Goal: Task Accomplishment & Management: Complete application form

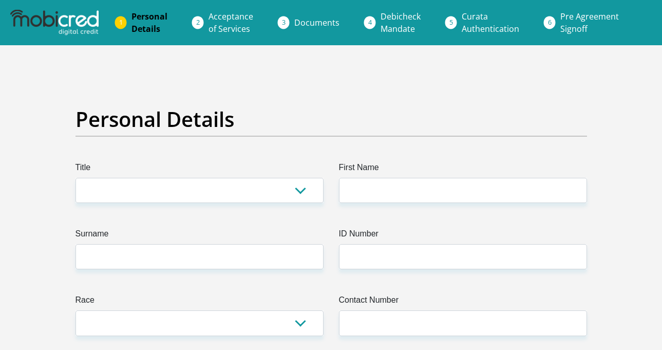
select select "Mr"
click at [75, 178] on select "Mr Ms Mrs Dr [PERSON_NAME]" at bounding box center [199, 190] width 248 height 25
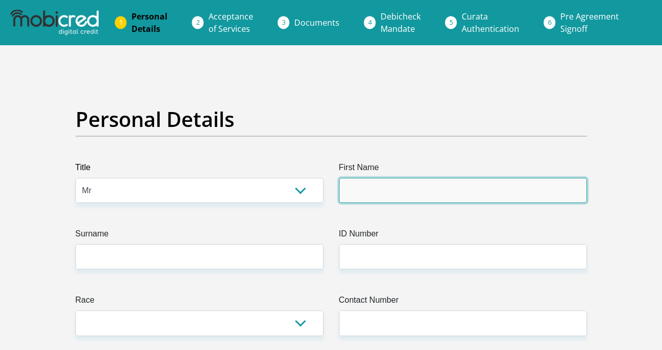
click at [356, 197] on input "First Name" at bounding box center [463, 190] width 248 height 25
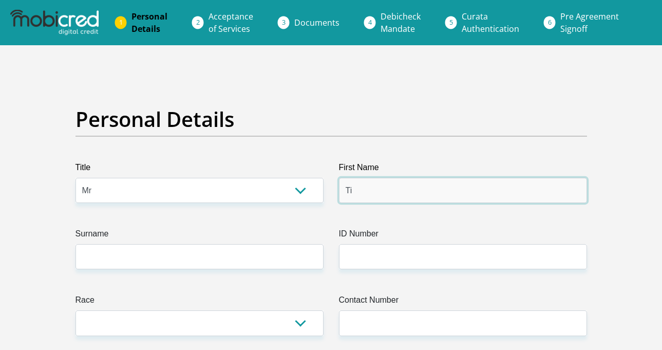
type input "Tidimalo"
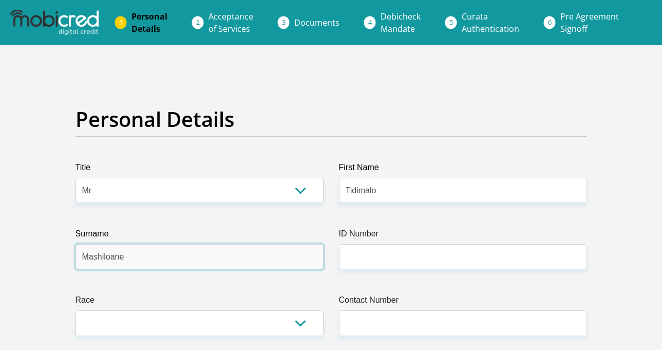
type input "Mashiloane"
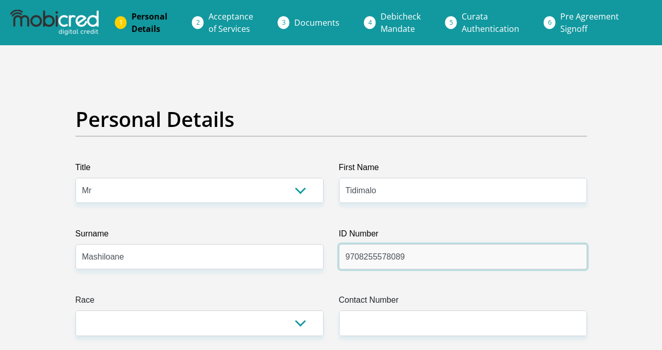
type input "9708255578089"
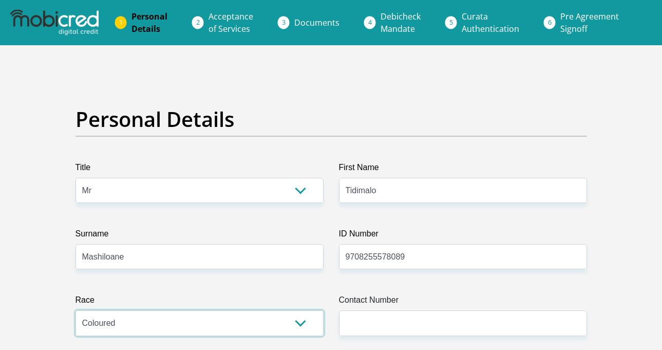
select select "1"
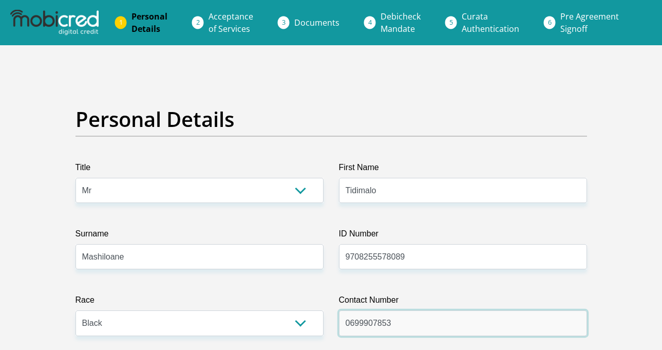
type input "0699907853"
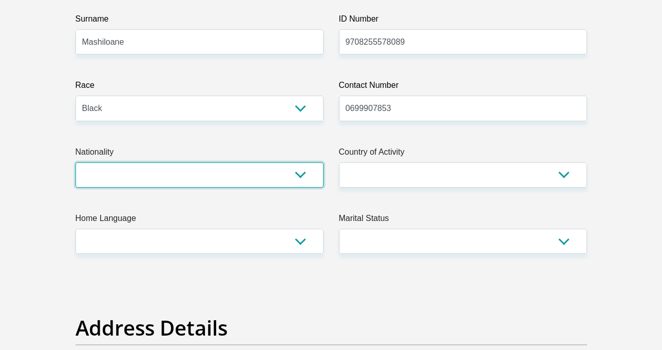
select select "ZAF"
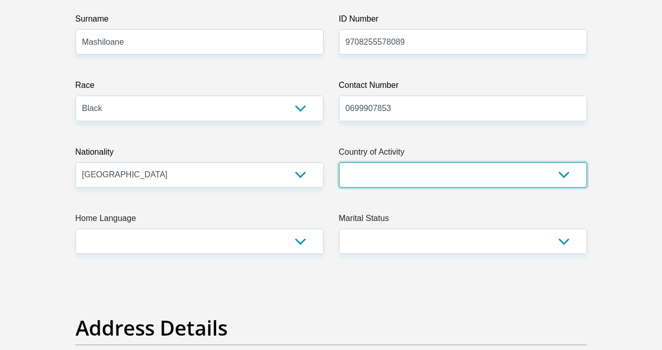
select select "ZAF"
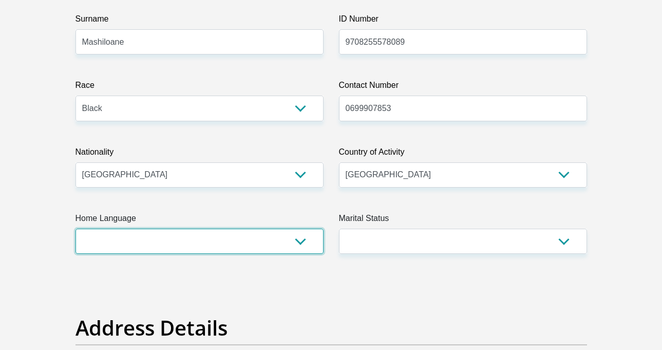
select select "nso"
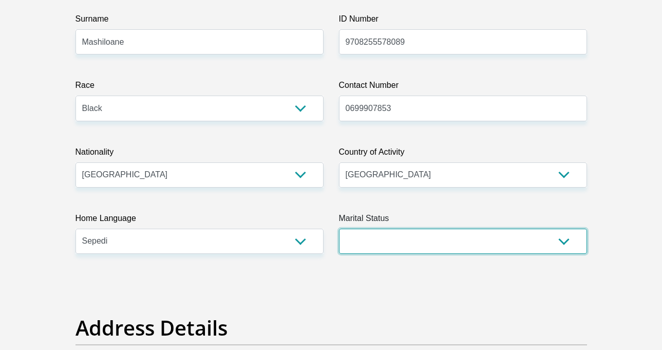
select select "2"
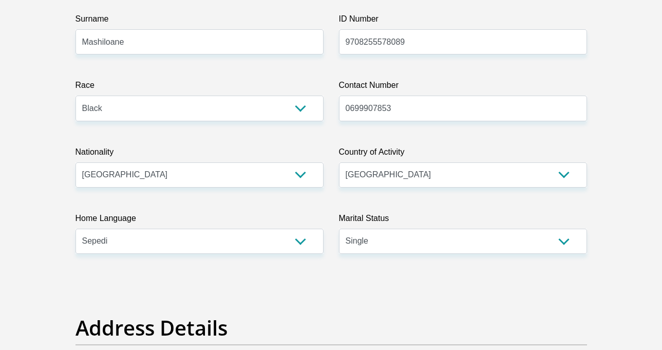
scroll to position [438, 0]
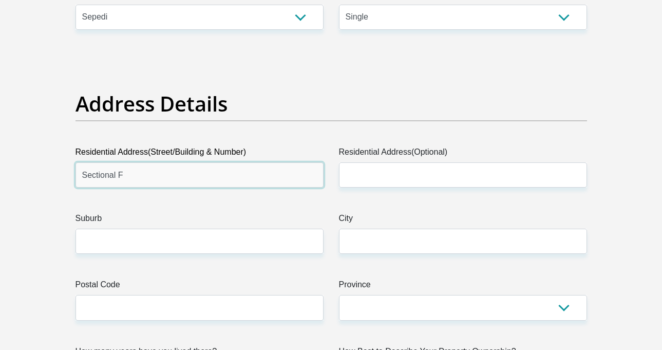
click at [241, 182] on input "Sectional F" at bounding box center [199, 174] width 248 height 25
type input "Sectional"
type input "7"
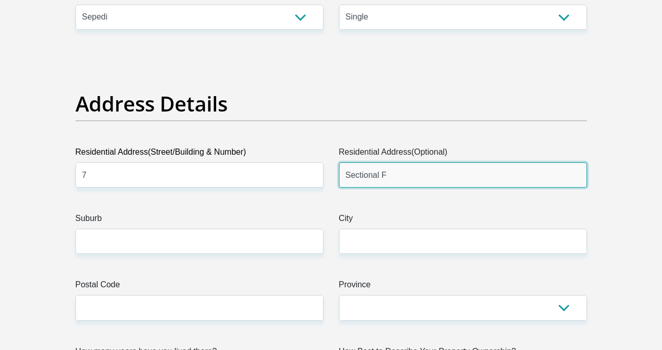
type input "Sectional F"
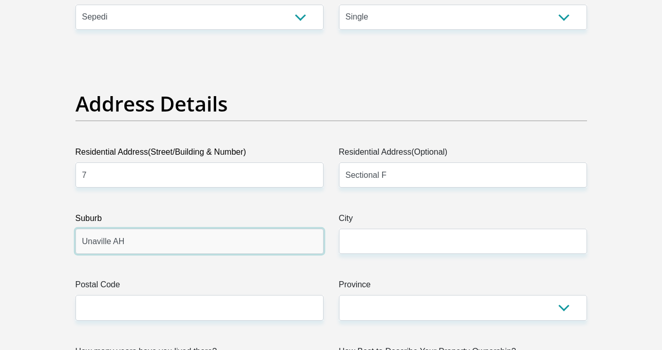
type input "Unaville AH"
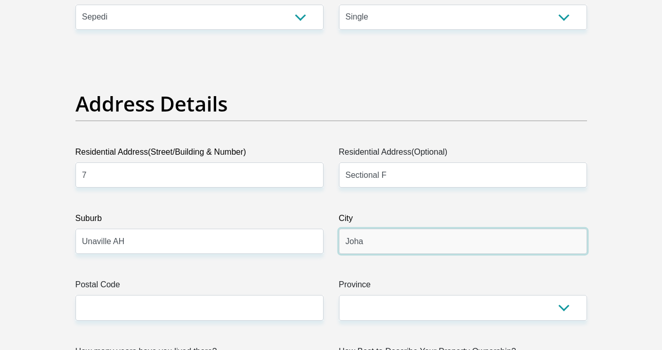
type input "[GEOGRAPHIC_DATA]"
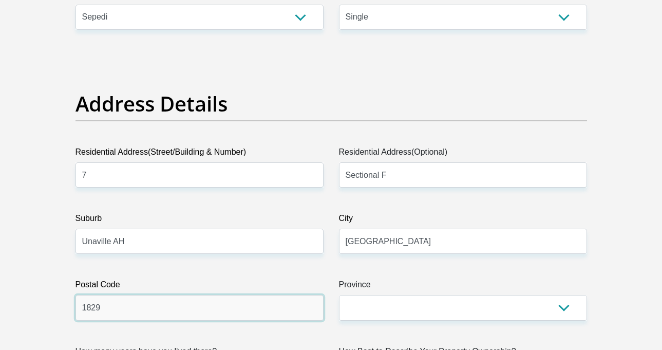
type input "1829"
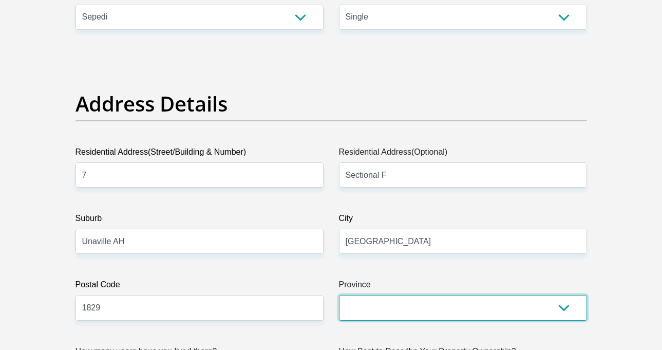
select select "Gauteng"
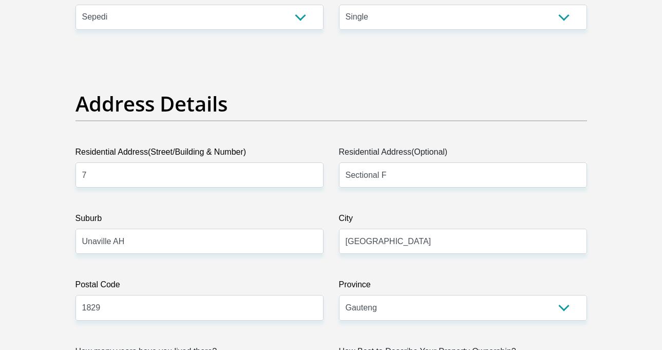
scroll to position [637, 0]
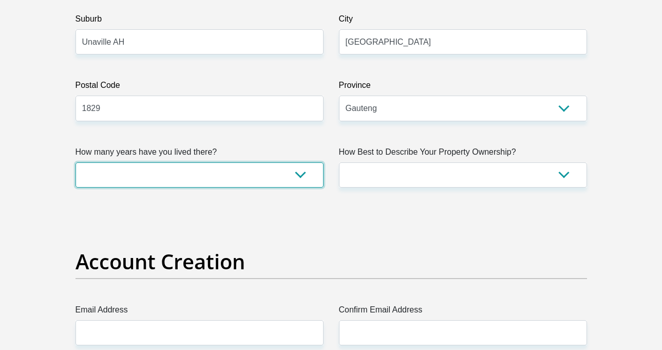
select select "4"
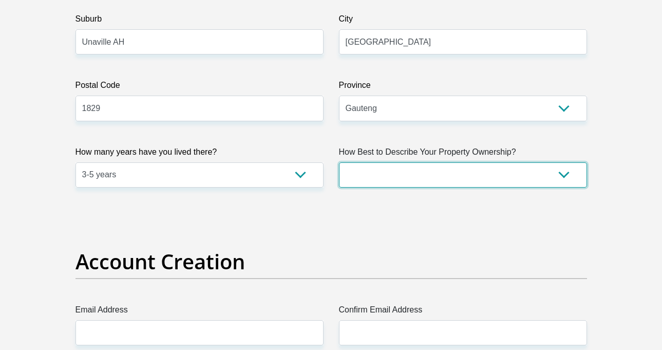
select select "Owned"
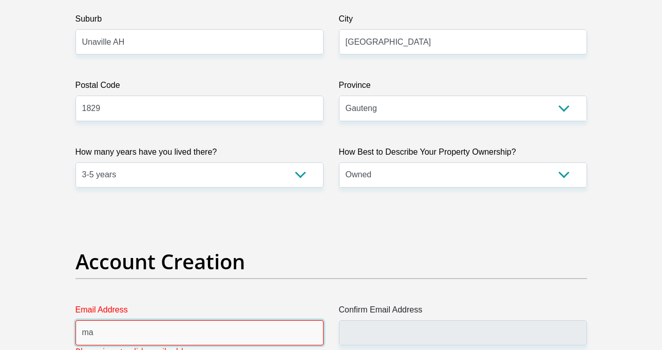
type input "m"
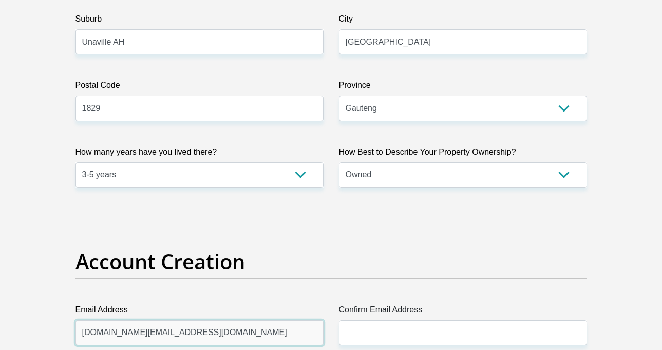
type input "[DOMAIN_NAME][EMAIL_ADDRESS][DOMAIN_NAME]"
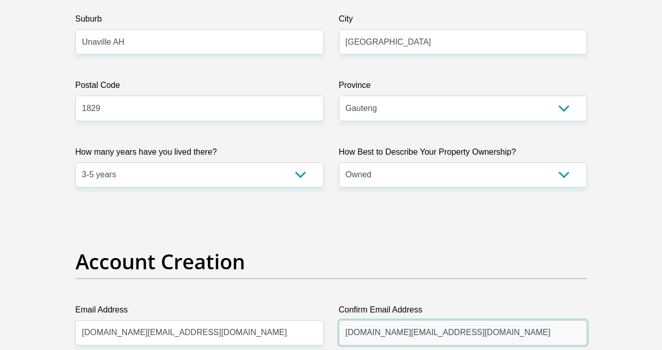
type input "[DOMAIN_NAME][EMAIL_ADDRESS][DOMAIN_NAME]"
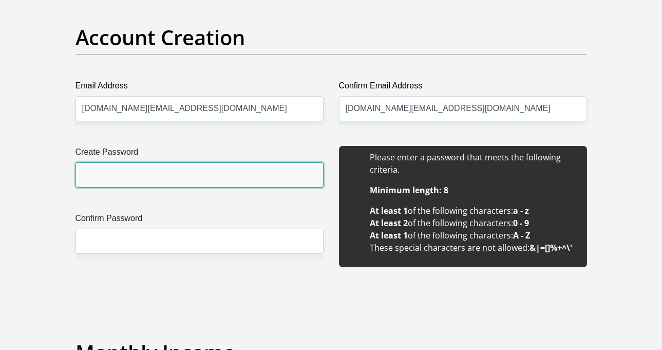
click at [241, 182] on input "Create Password" at bounding box center [199, 174] width 248 height 25
click at [213, 174] on input "Create Password" at bounding box center [199, 174] width 248 height 25
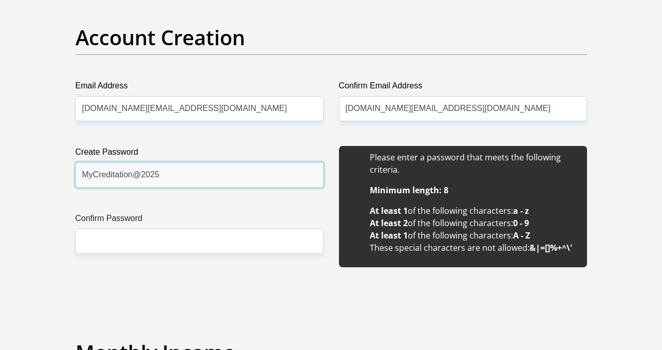
type input "MyCreditation@2025"
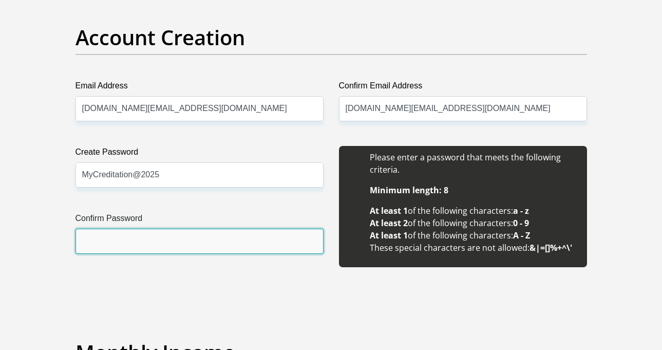
paste input "MyCreditation@2025"
type input "MyCreditation@2025"
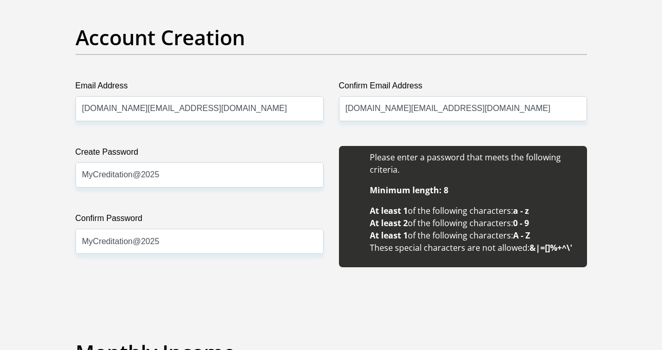
scroll to position [1110, 0]
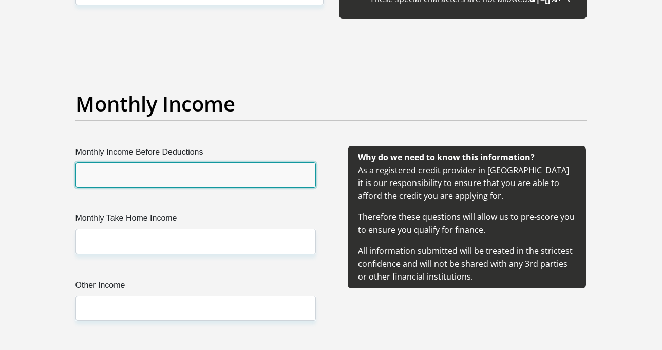
click at [218, 174] on input "Monthly Income Before Deductions" at bounding box center [195, 174] width 240 height 25
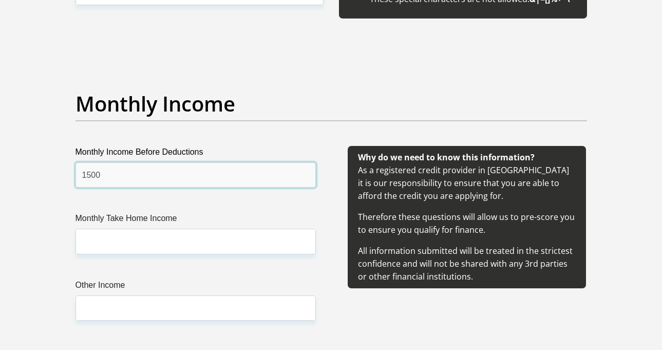
type input "1500"
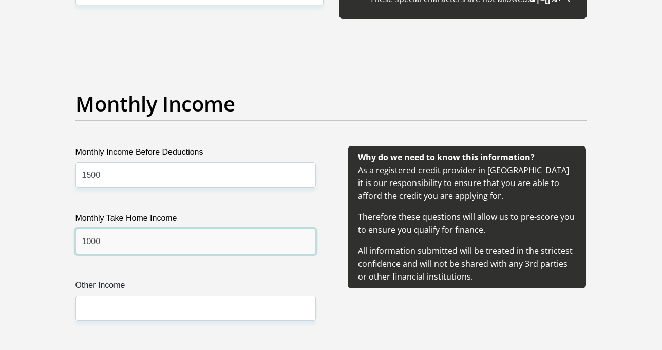
type input "1000"
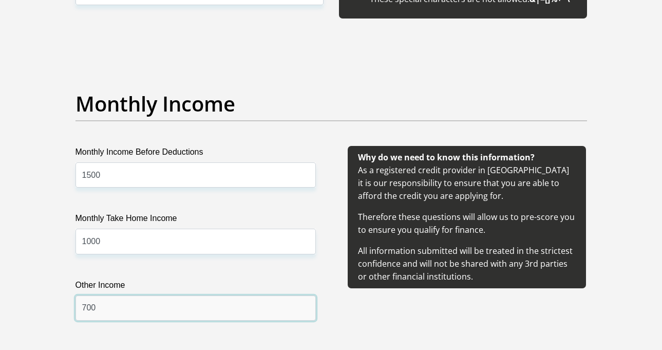
type input "700"
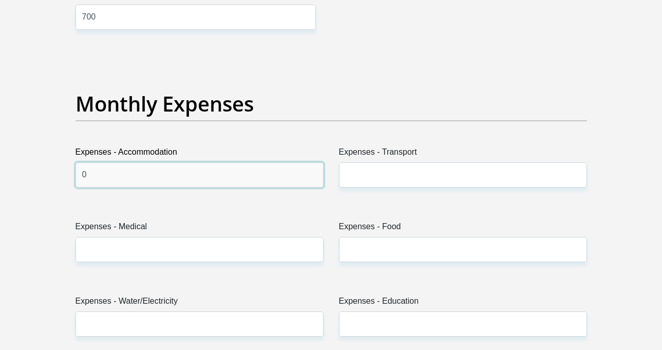
type input "0"
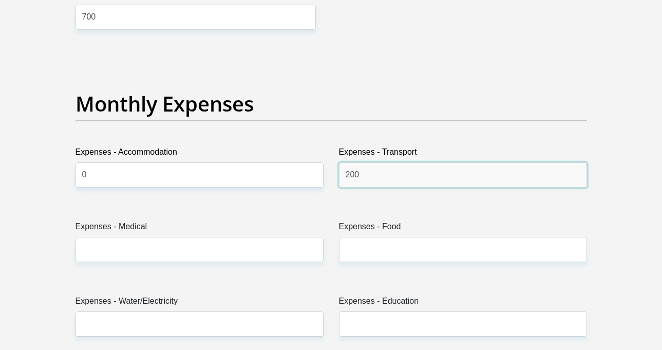
type input "200"
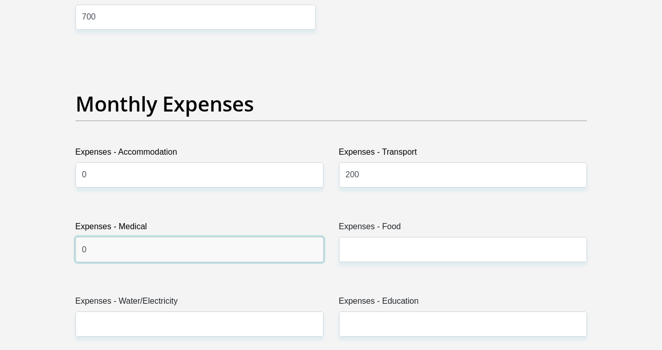
type input "0"
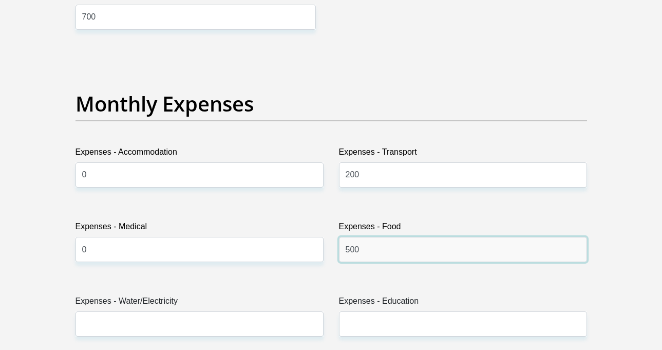
type input "500"
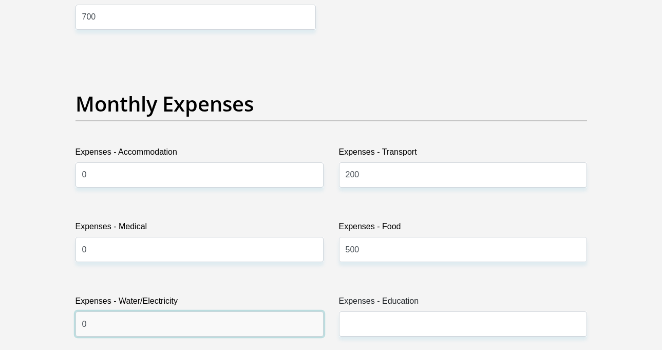
type input "0"
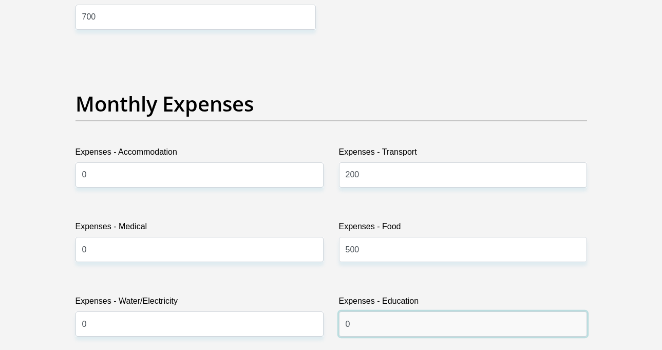
type input "0"
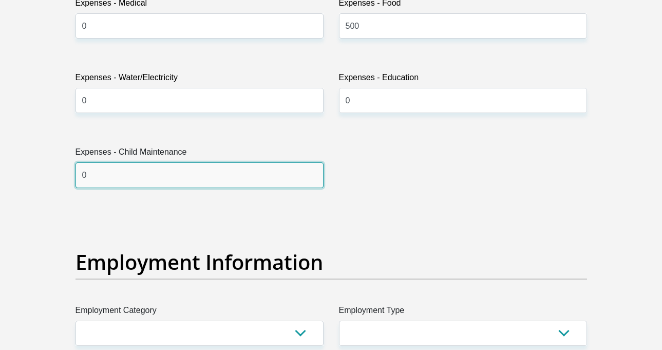
type input "0"
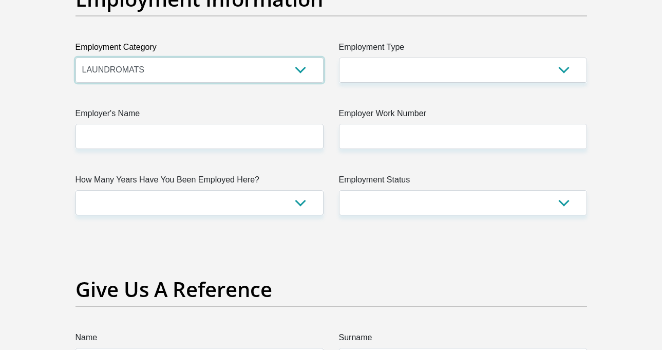
scroll to position [1880, 0]
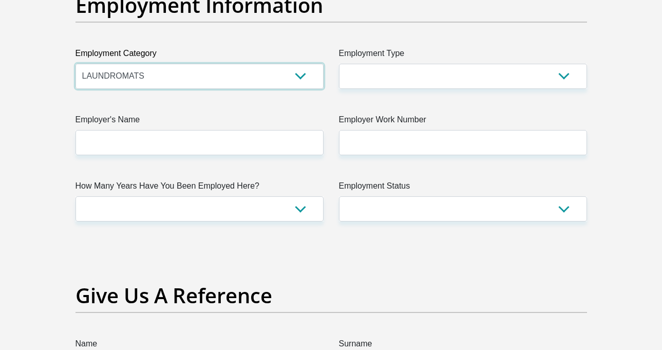
click at [269, 86] on select "AGRICULTURE ALCOHOL & TOBACCO CONSTRUCTION MATERIALS METALLURGY EQUIPMENT FOR R…" at bounding box center [199, 76] width 248 height 25
select select "73"
click at [75, 64] on select "AGRICULTURE ALCOHOL & TOBACCO CONSTRUCTION MATERIALS METALLURGY EQUIPMENT FOR R…" at bounding box center [199, 76] width 248 height 25
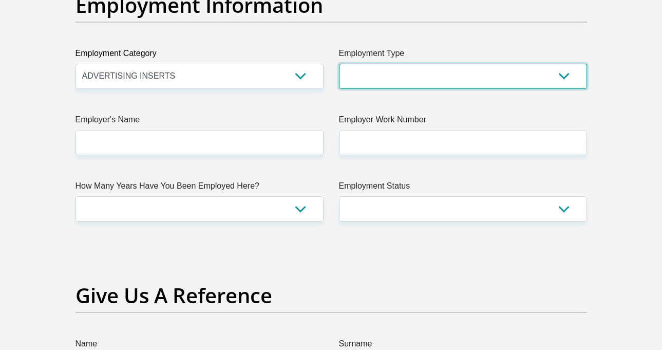
click at [374, 67] on select "College/Lecturer Craft Seller Creative Driver Executive Farmer Forces - Non Com…" at bounding box center [463, 76] width 248 height 25
select select "Self-Employed"
click at [339, 64] on select "College/Lecturer Craft Seller Creative Driver Executive Farmer Forces - Non Com…" at bounding box center [463, 76] width 248 height 25
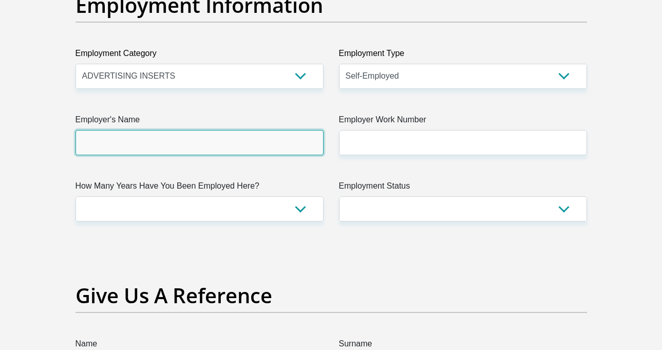
click at [257, 143] on input "Employer's Name" at bounding box center [199, 142] width 248 height 25
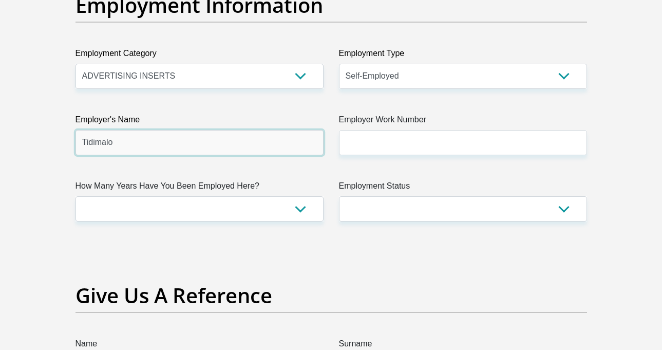
type input "Tidimalo"
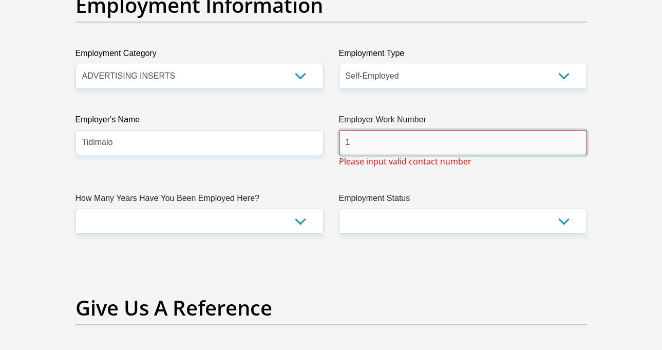
type input "1"
click at [405, 147] on input "1" at bounding box center [463, 142] width 248 height 25
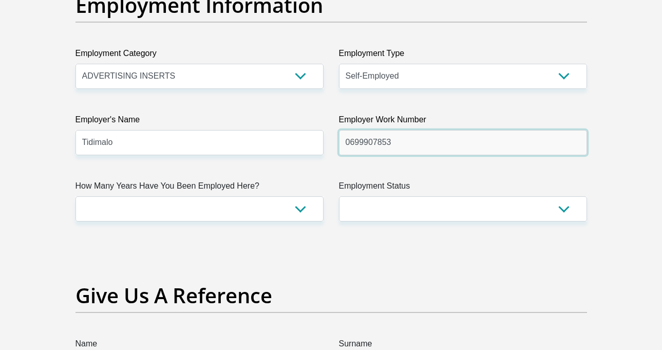
type input "0699907853"
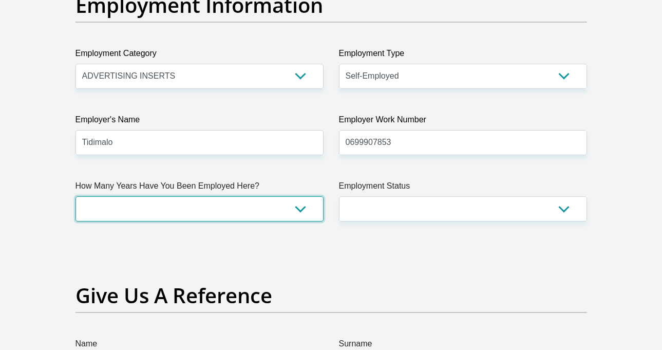
select select "48"
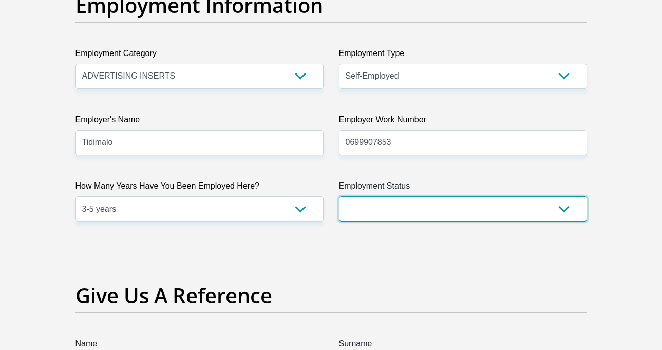
click at [420, 219] on select "Permanent/Full-time Part-time/Casual [DEMOGRAPHIC_DATA] Worker Self-Employed Ho…" at bounding box center [463, 208] width 248 height 25
select select "4"
click at [339, 196] on select "Permanent/Full-time Part-time/Casual [DEMOGRAPHIC_DATA] Worker Self-Employed Ho…" at bounding box center [463, 208] width 248 height 25
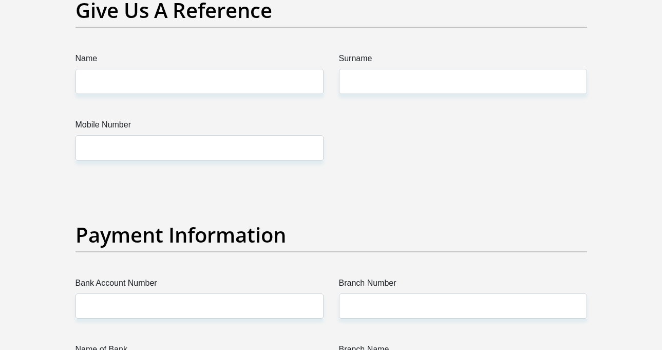
scroll to position [2144, 0]
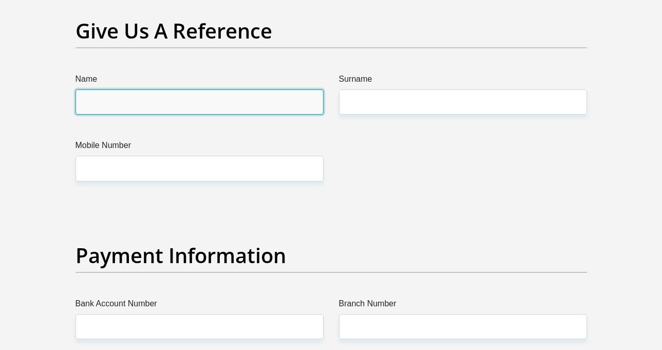
click at [245, 105] on input "Name" at bounding box center [199, 101] width 248 height 25
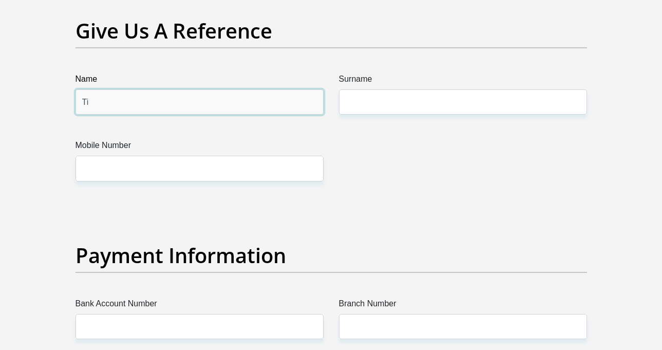
type input "T"
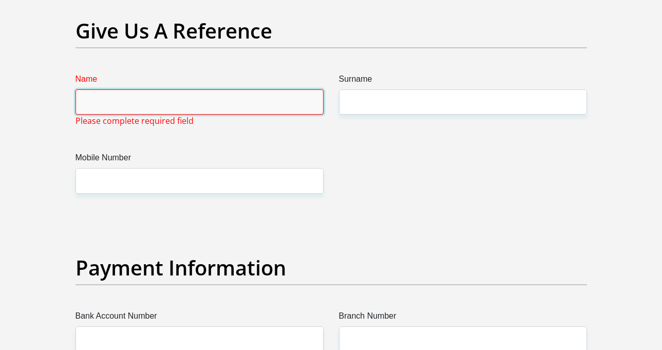
type input "M"
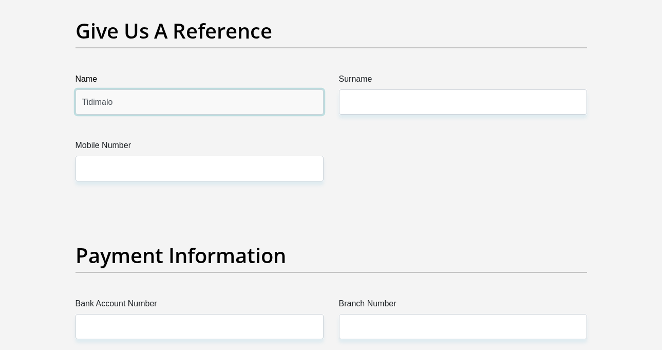
type input "Tidimalo"
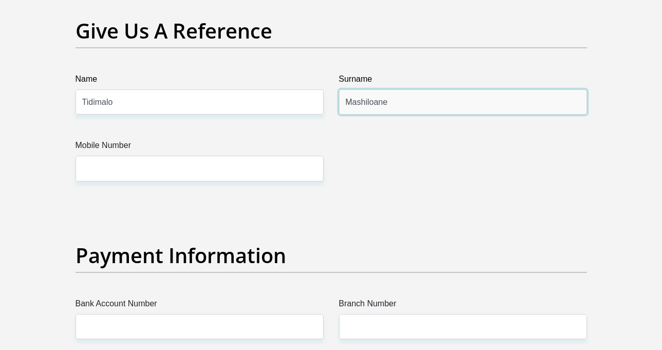
type input "Mashiloane"
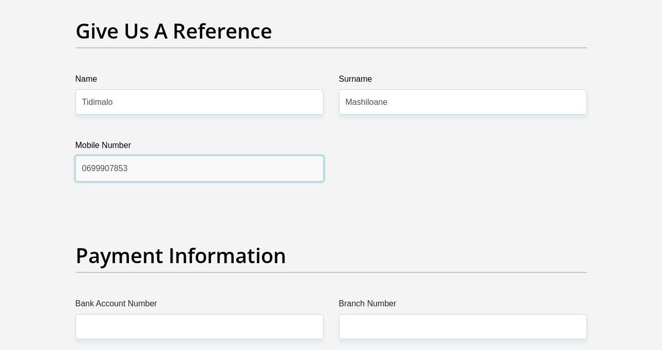
type input "0699907853"
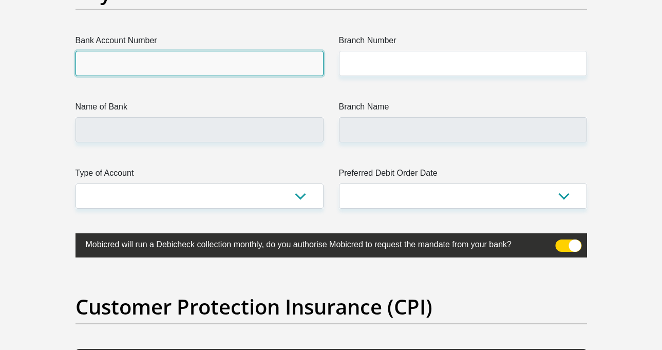
scroll to position [2413, 0]
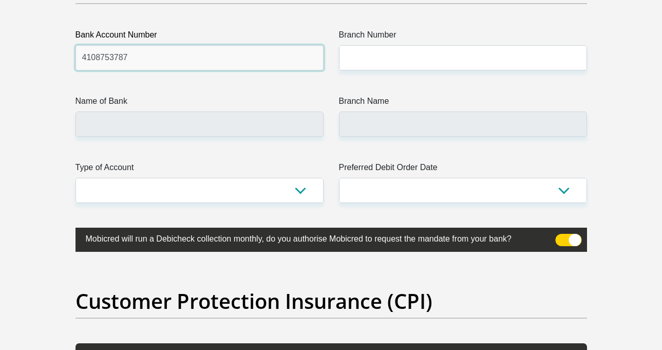
type input "4108753787"
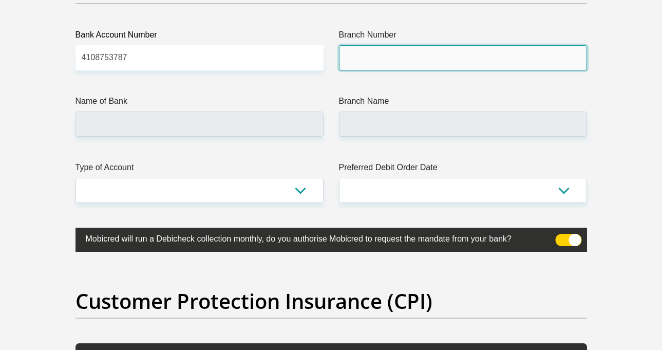
paste input "632005"
type input "632005"
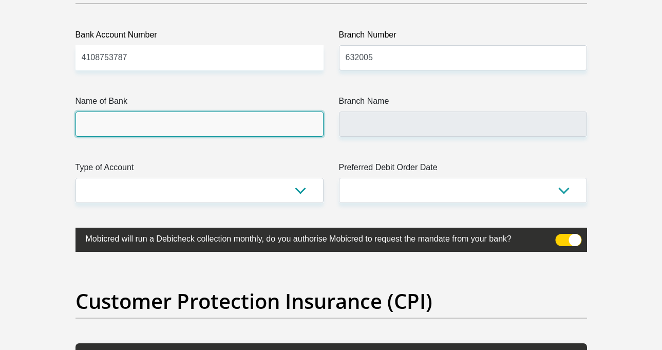
type input "ABSA BANK"
type input "ABSA ELECTRONIC SETTLEMENT CNT"
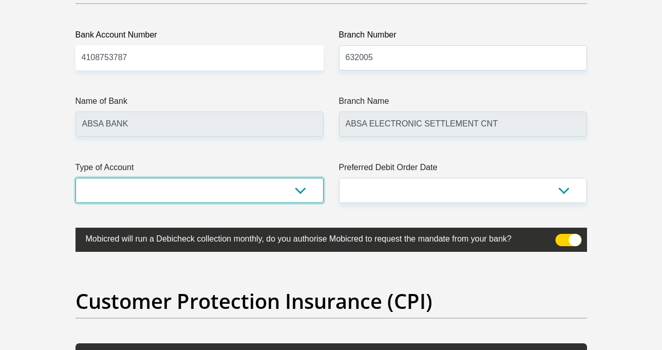
click at [282, 184] on select "Cheque Savings" at bounding box center [199, 190] width 248 height 25
select select "CUR"
click at [75, 178] on select "Cheque Savings" at bounding box center [199, 190] width 248 height 25
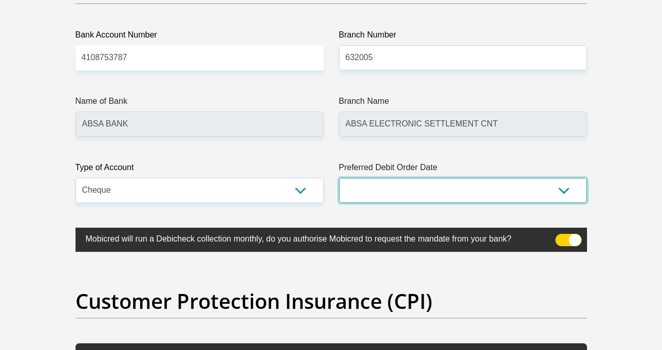
click at [356, 196] on select "1st 2nd 3rd 4th 5th 7th 18th 19th 20th 21st 22nd 23rd 24th 25th 26th 27th 28th …" at bounding box center [463, 190] width 248 height 25
select select "7"
click at [339, 178] on select "1st 2nd 3rd 4th 5th 7th 18th 19th 20th 21st 22nd 23rd 24th 25th 26th 27th 28th …" at bounding box center [463, 190] width 248 height 25
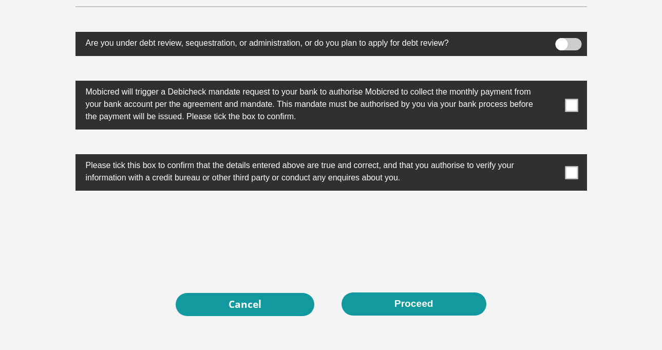
scroll to position [3240, 0]
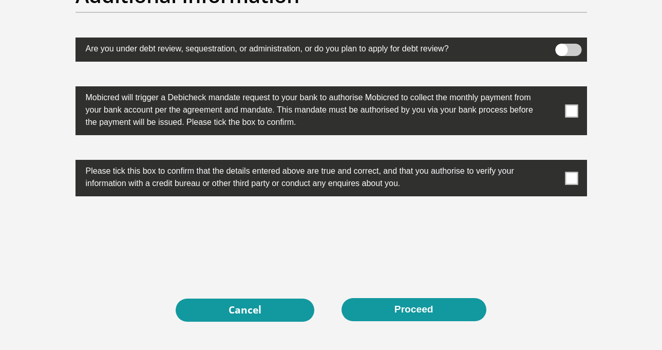
click at [564, 177] on label at bounding box center [330, 178] width 511 height 36
click at [551, 162] on input "checkbox" at bounding box center [551, 162] width 0 height 0
click at [570, 110] on span at bounding box center [571, 110] width 13 height 13
click at [551, 89] on input "checkbox" at bounding box center [551, 89] width 0 height 0
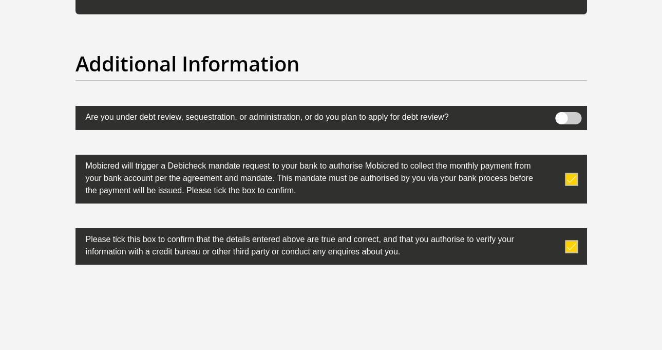
scroll to position [3333, 0]
